Goal: Transaction & Acquisition: Register for event/course

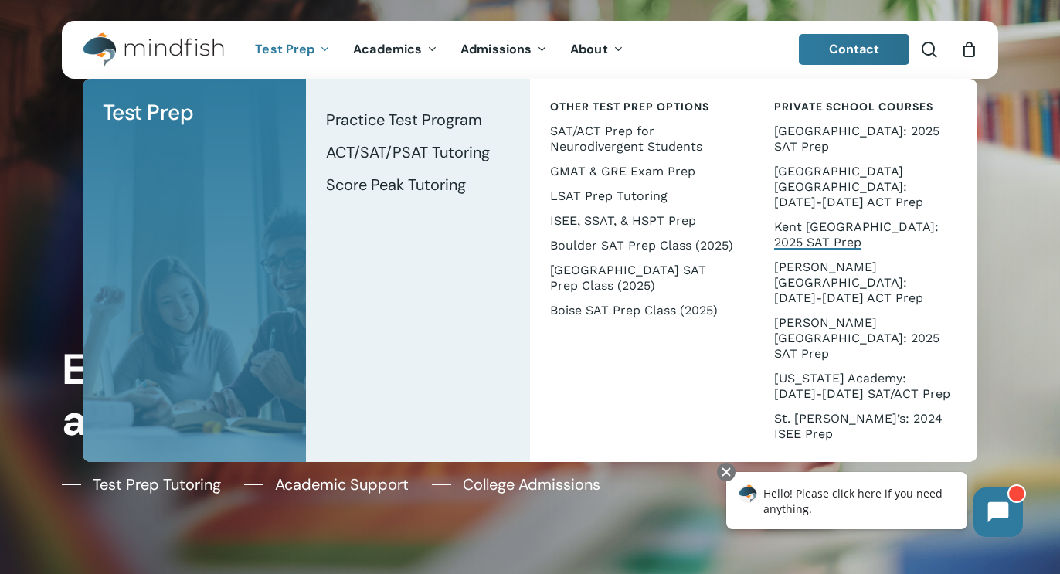
click at [834, 219] on span "Kent [GEOGRAPHIC_DATA]: 2025 SAT Prep" at bounding box center [856, 234] width 165 height 30
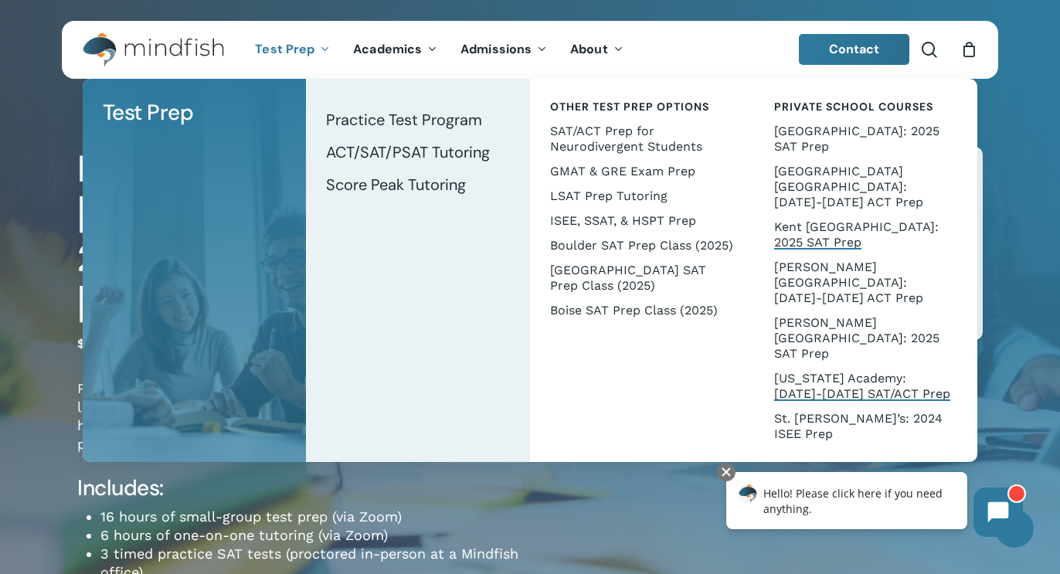
click at [865, 371] on span "[US_STATE] Academy: [DATE]-[DATE] SAT/ACT Prep" at bounding box center [862, 386] width 176 height 30
